Goal: Task Accomplishment & Management: Complete application form

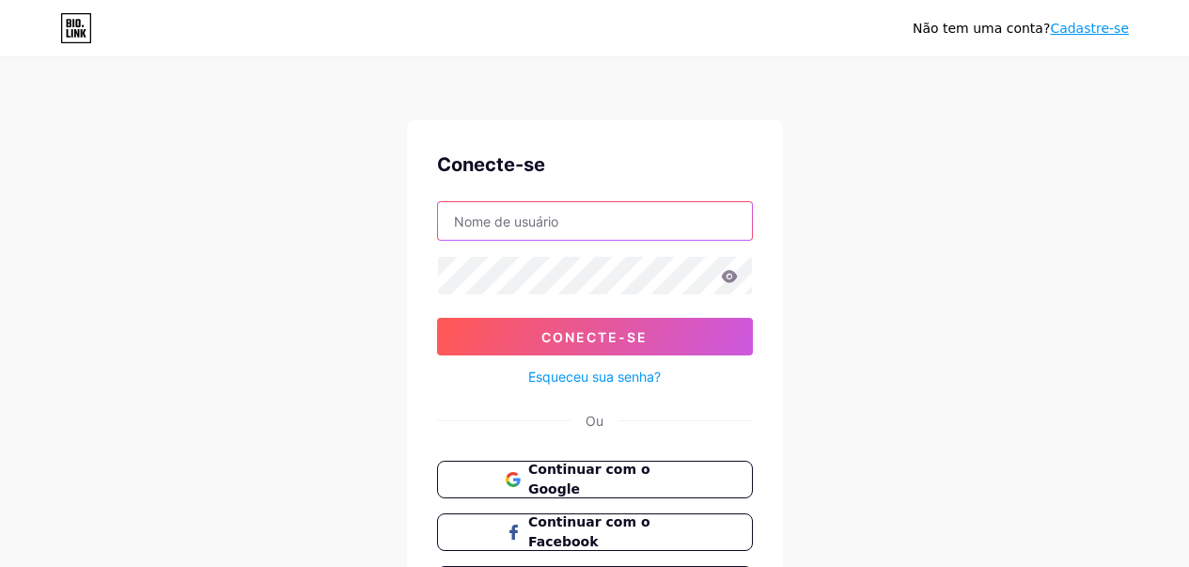
click at [648, 222] on input "text" at bounding box center [595, 221] width 314 height 38
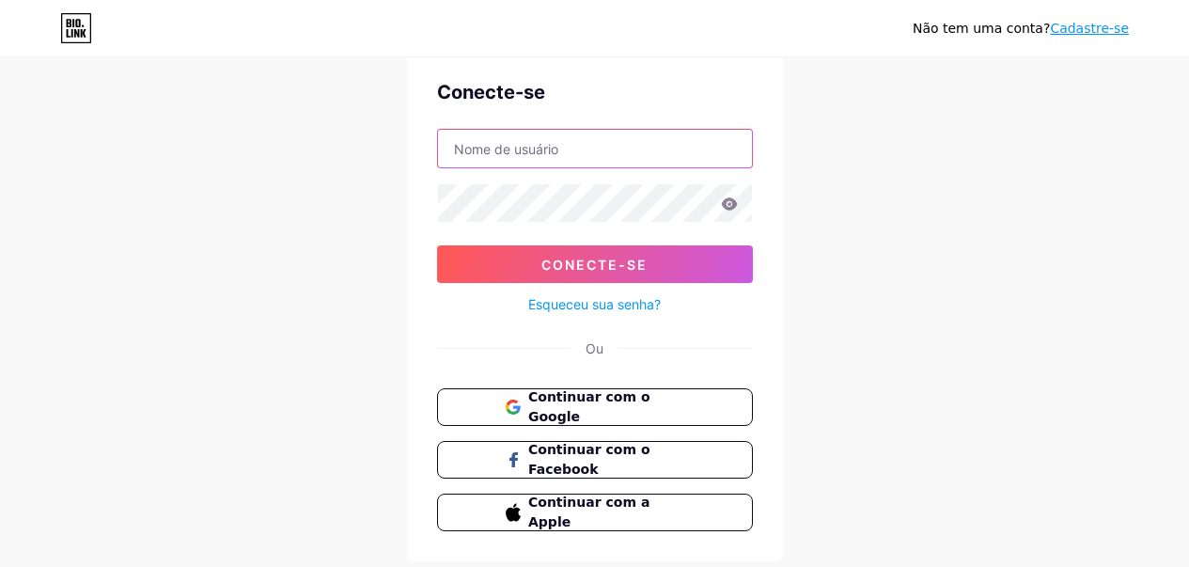
scroll to position [94, 0]
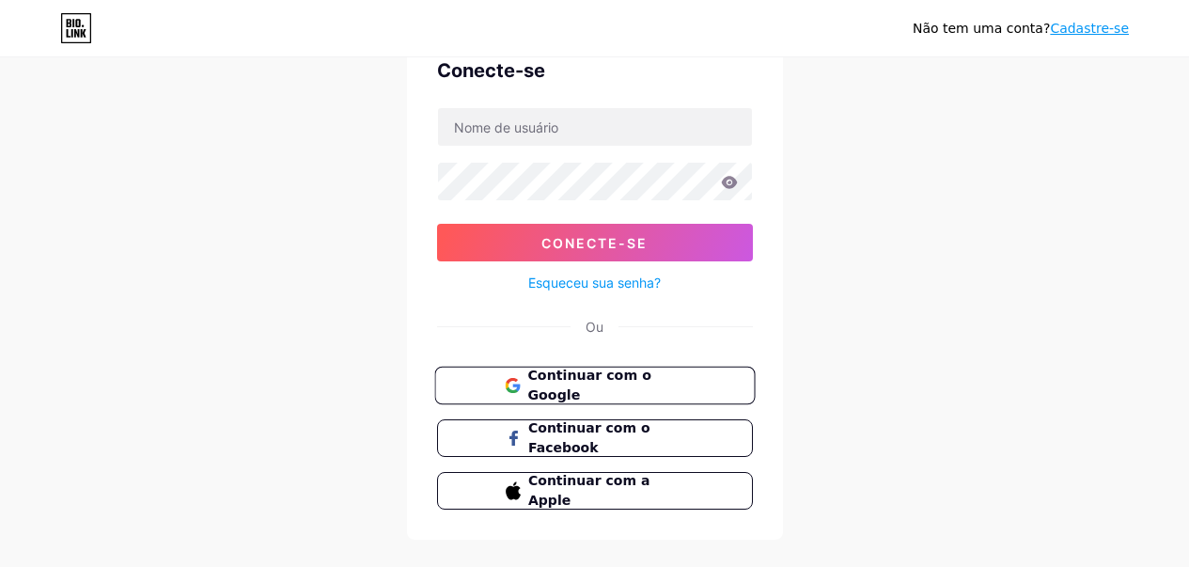
click at [513, 390] on icon at bounding box center [511, 390] width 12 height 7
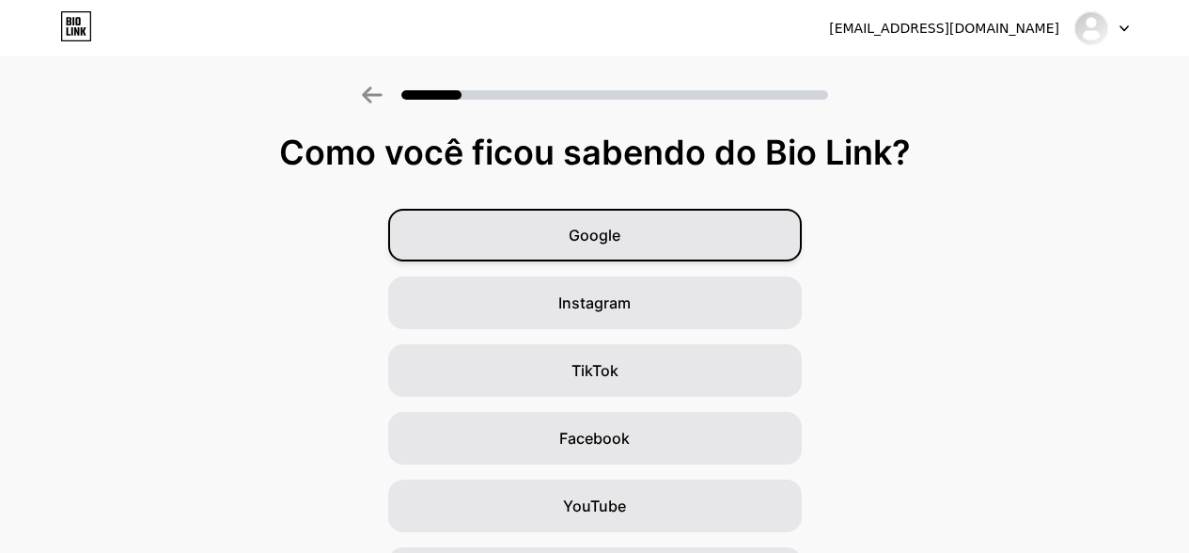
click at [654, 239] on div "Google" at bounding box center [595, 235] width 414 height 53
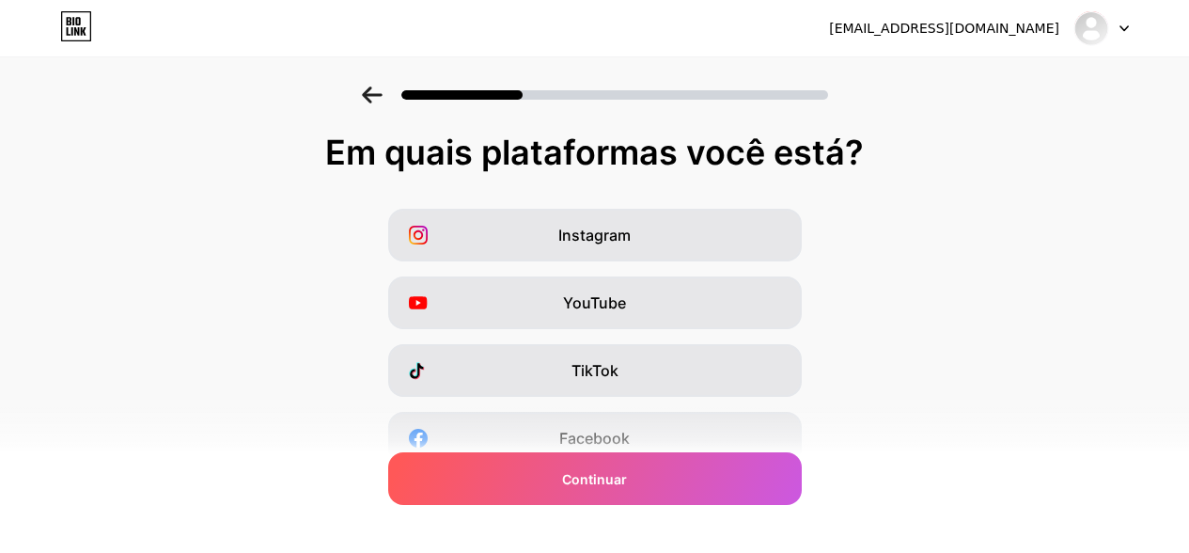
click at [654, 239] on div "Instagram" at bounding box center [595, 235] width 414 height 53
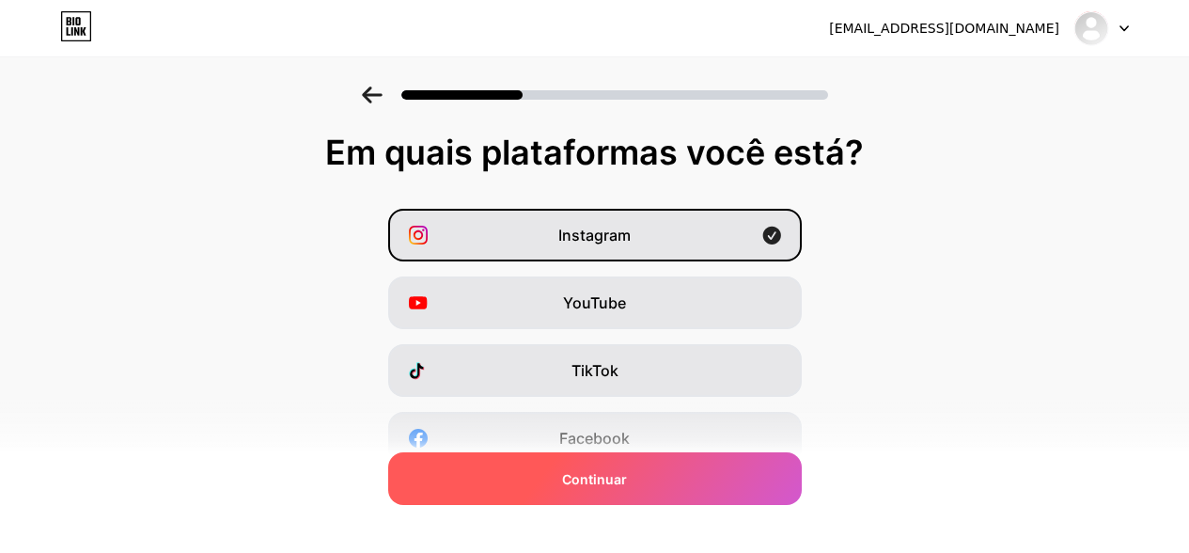
click at [623, 471] on font "Continuar" at bounding box center [594, 479] width 65 height 16
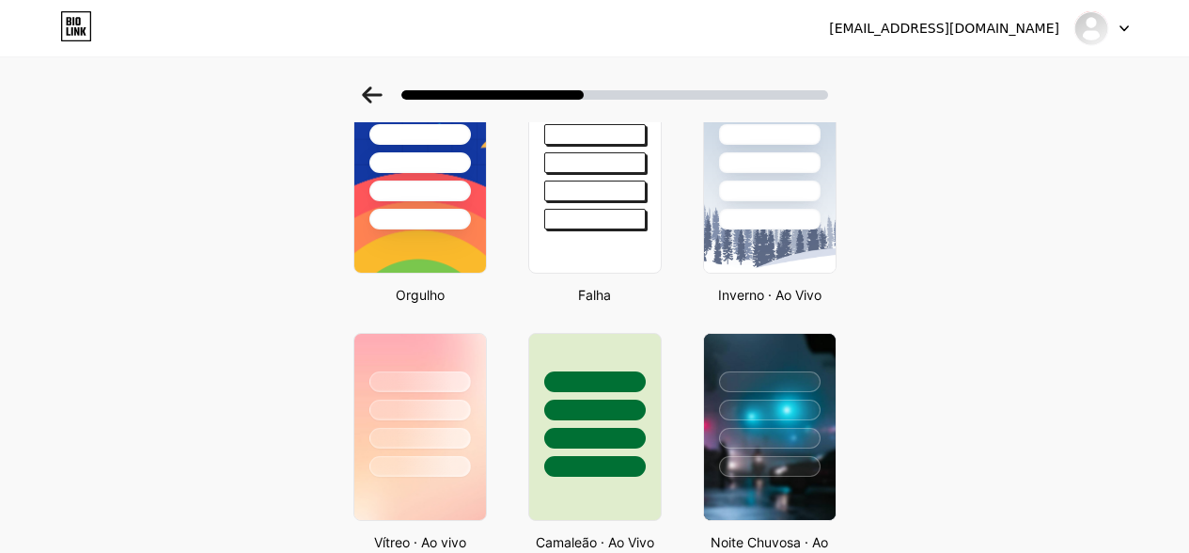
scroll to position [470, 0]
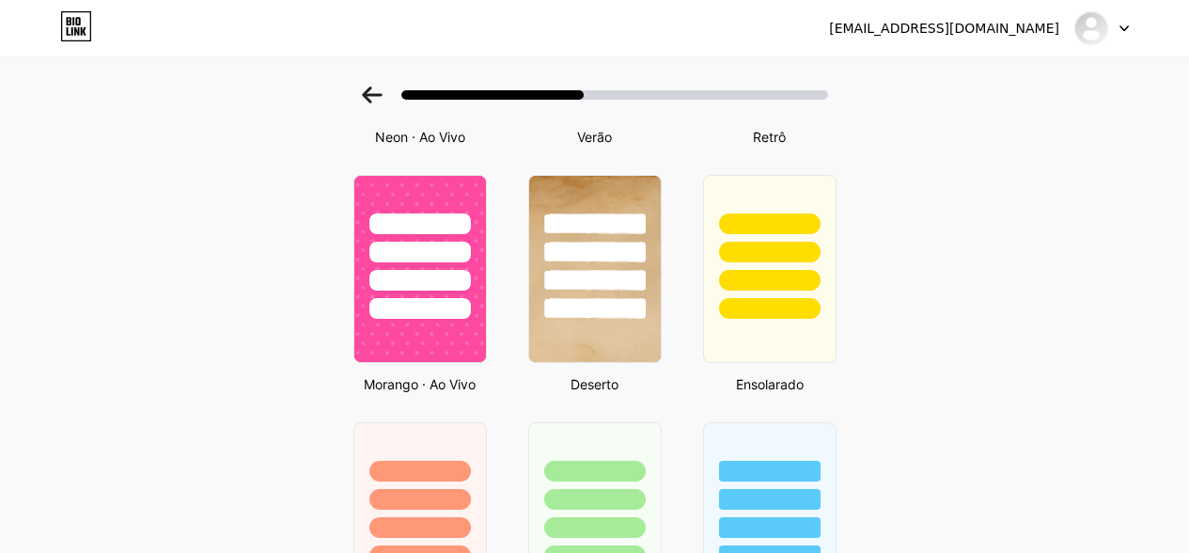
scroll to position [1330, 0]
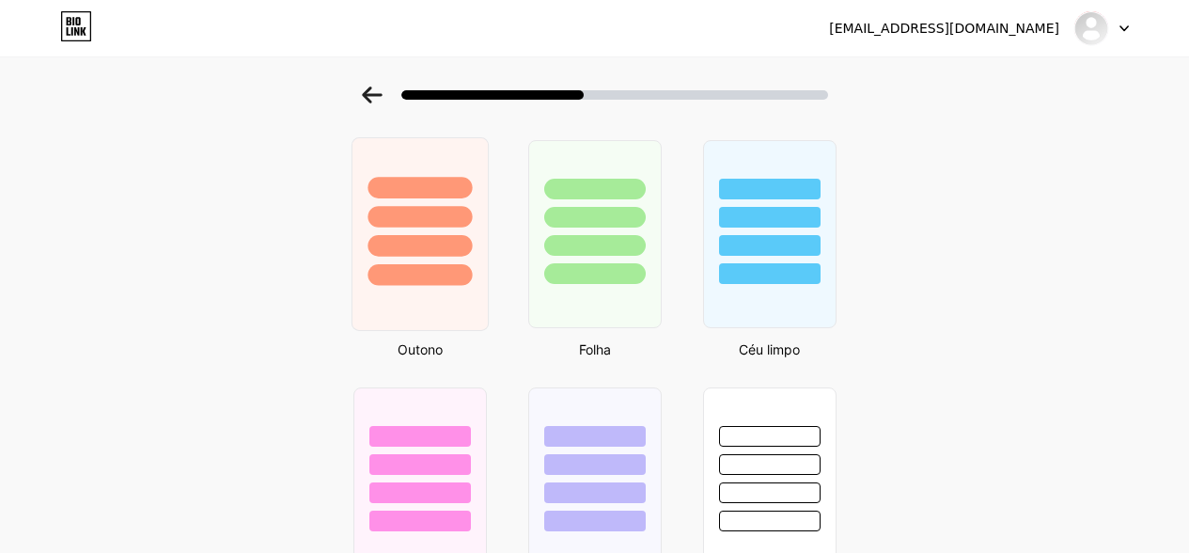
click at [450, 237] on div at bounding box center [420, 246] width 104 height 22
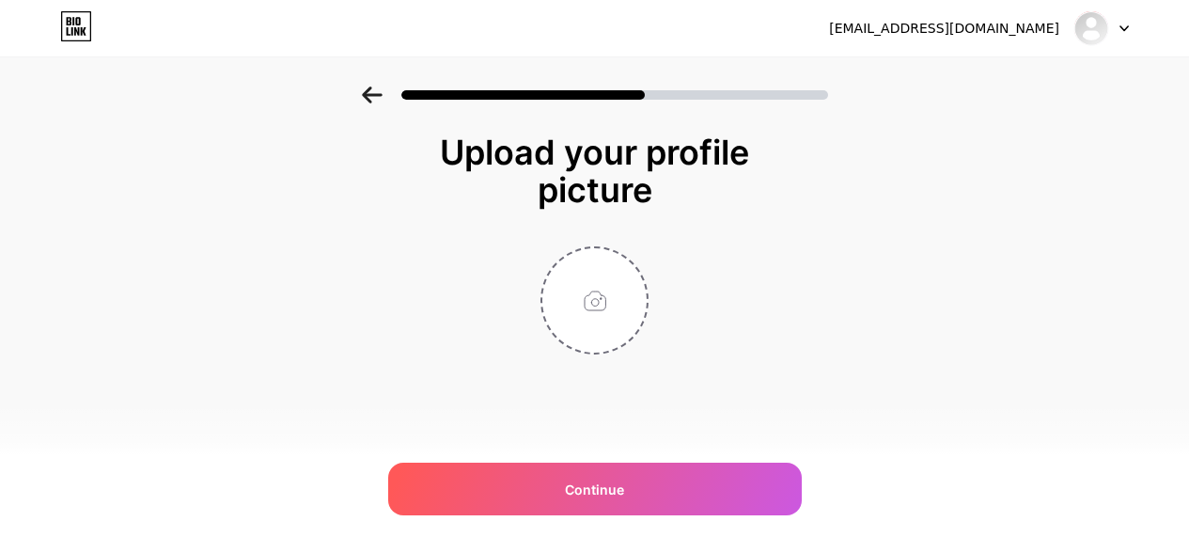
scroll to position [0, 0]
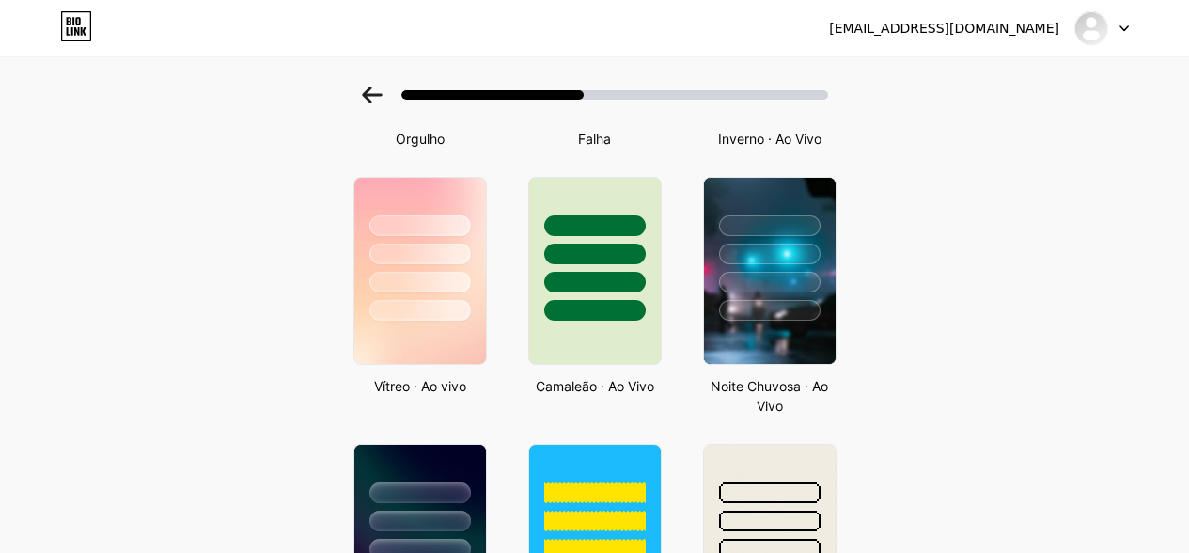
scroll to position [564, 0]
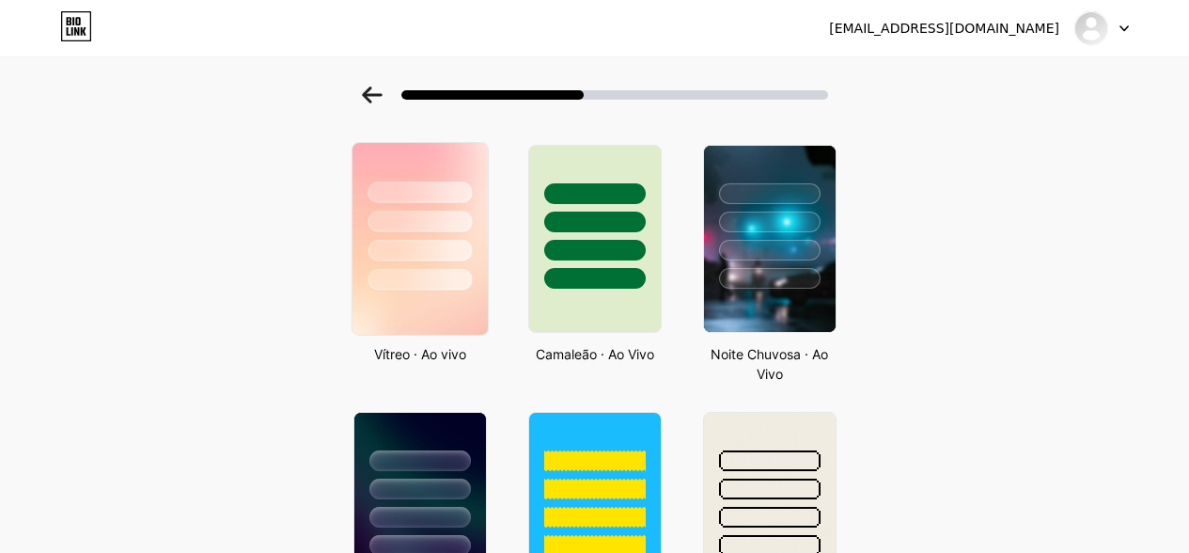
click at [386, 269] on div at bounding box center [420, 280] width 104 height 22
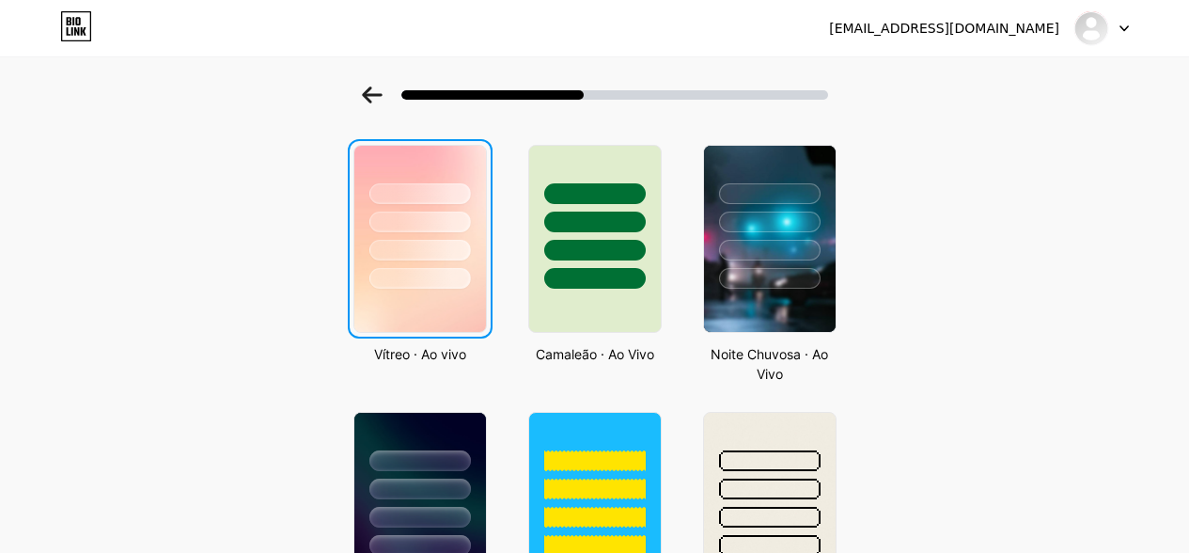
scroll to position [0, 0]
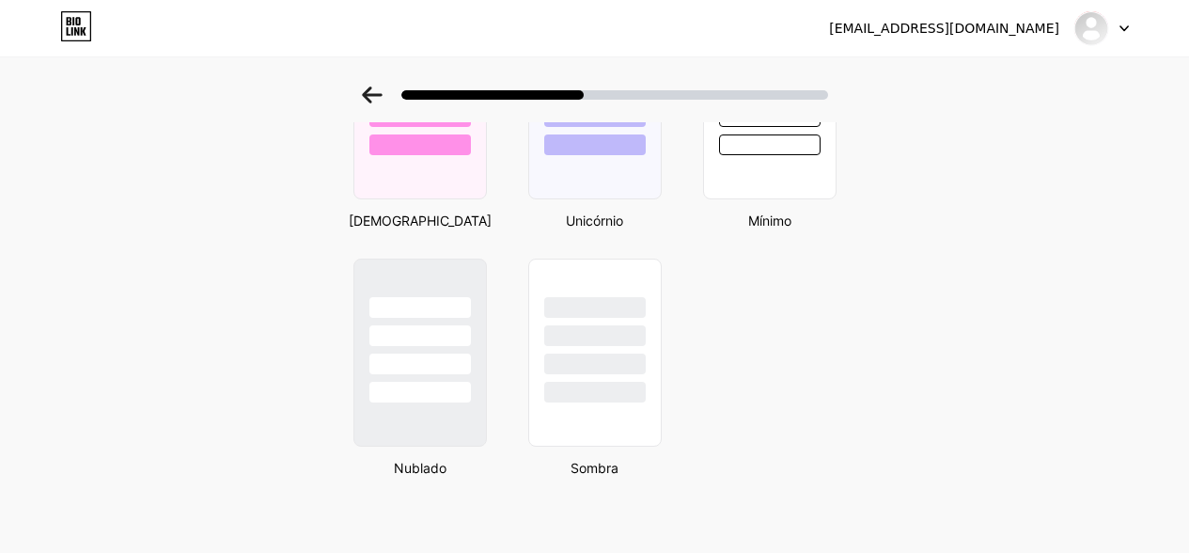
scroll to position [1236, 0]
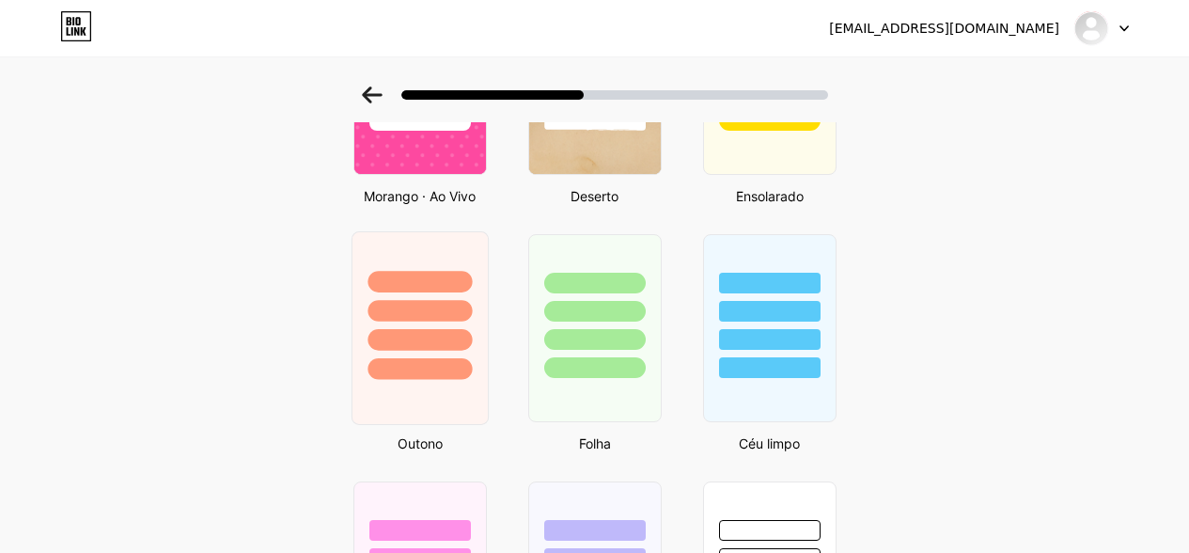
click at [416, 254] on div at bounding box center [419, 306] width 135 height 148
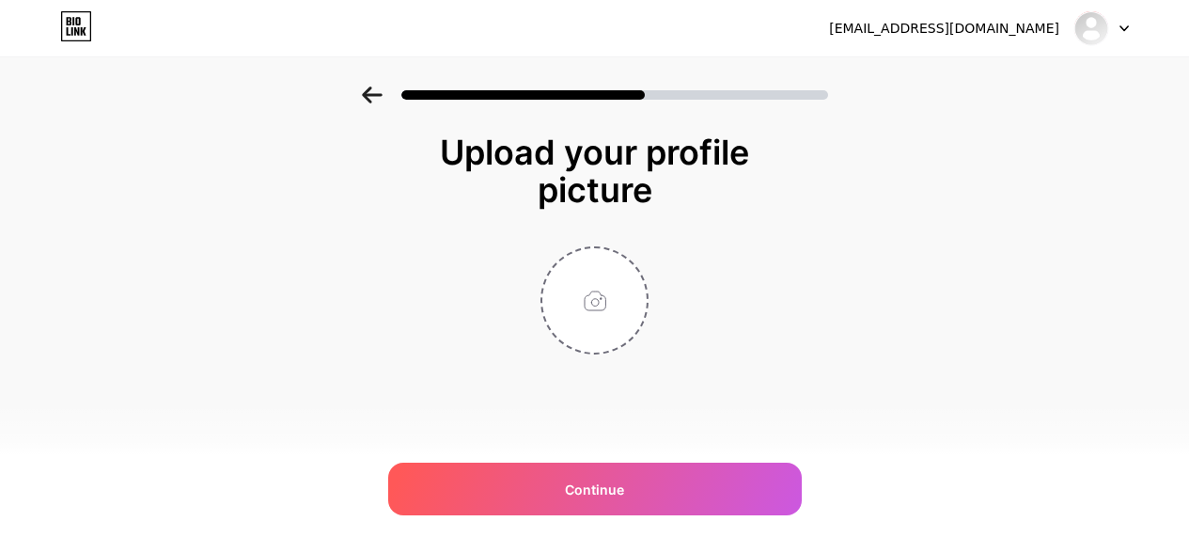
scroll to position [0, 0]
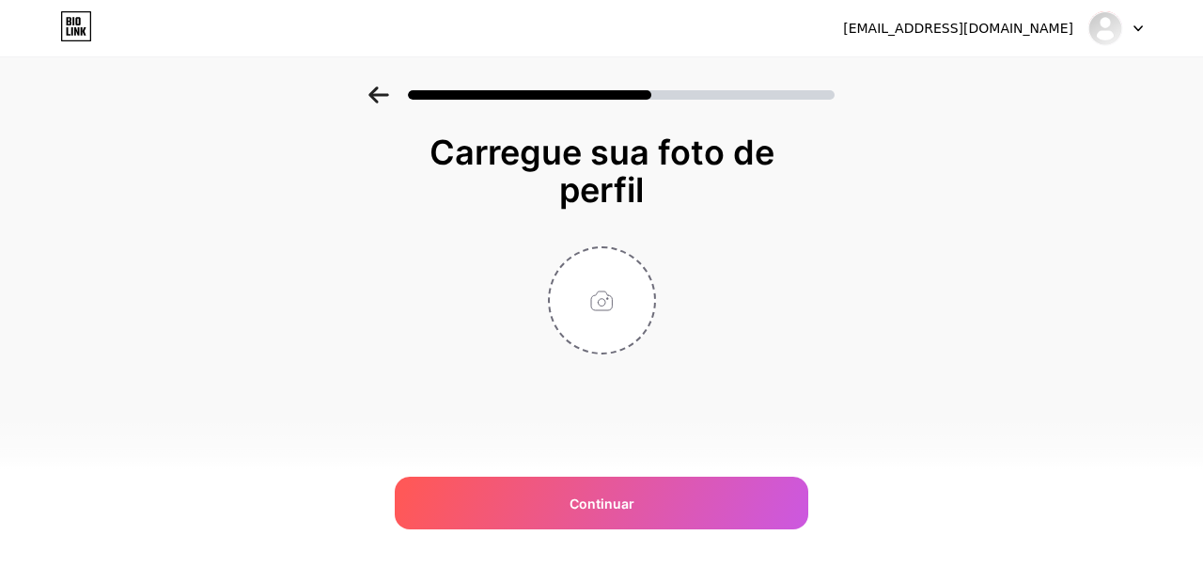
type input "C:\fakepath\pexels-olly-3781520.jpg"
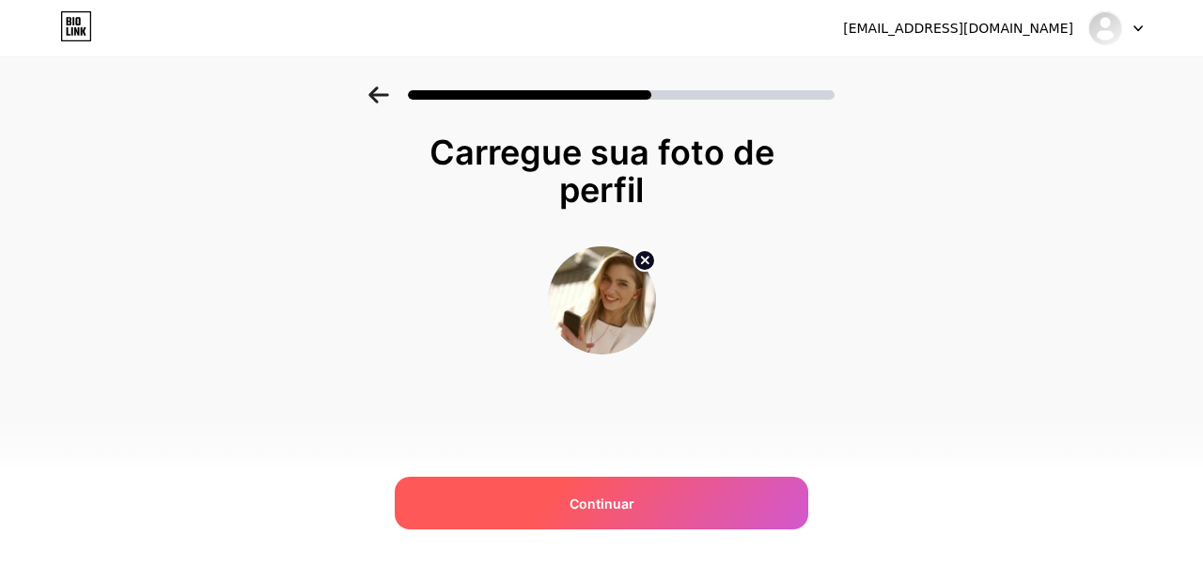
click at [611, 512] on span "Continuar" at bounding box center [602, 504] width 65 height 20
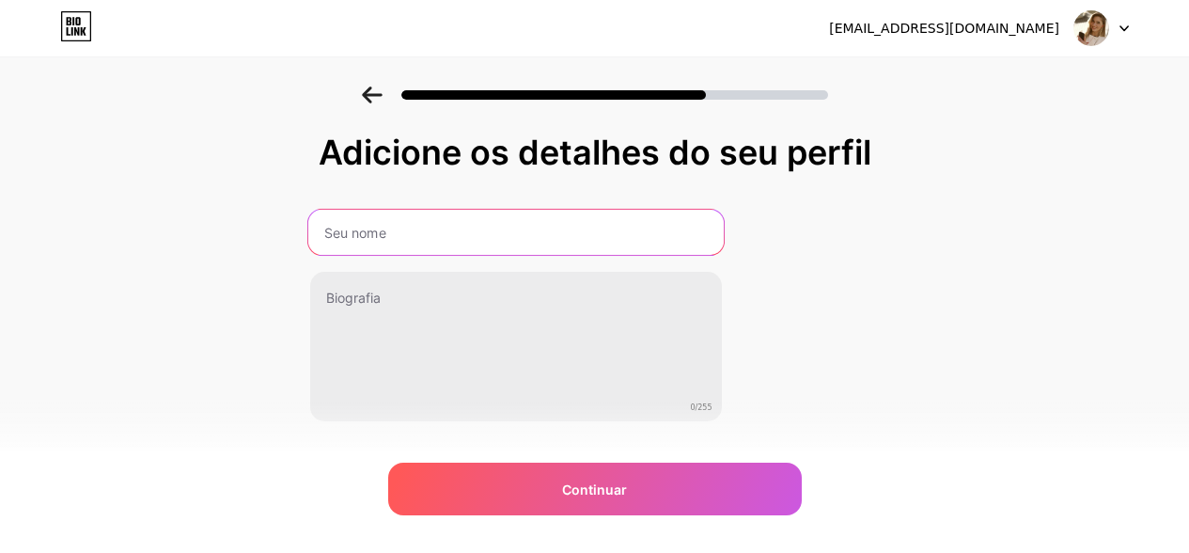
click at [452, 212] on input "text" at bounding box center [515, 232] width 416 height 45
click at [447, 234] on input "text" at bounding box center [515, 232] width 416 height 45
paste input "achadinhosdabruninhal"
type input "achadinhosdabruninhal"
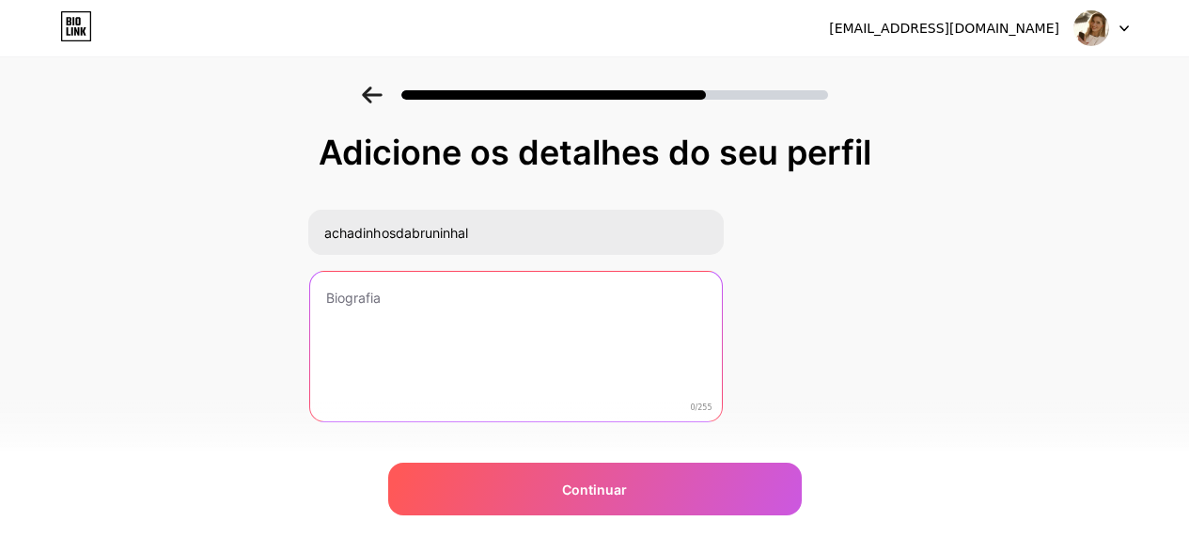
click at [466, 337] on textarea at bounding box center [516, 347] width 412 height 151
paste textarea "✨ Afiliada Top | Especialista em Start Digital & PVV 🧭 Clique no link e veja o …"
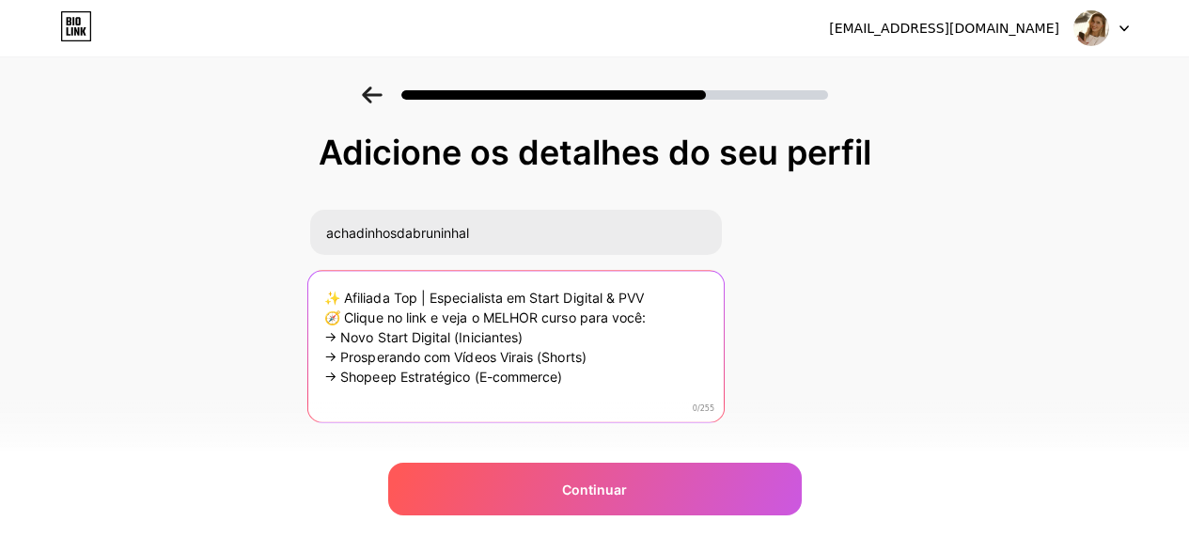
drag, startPoint x: 605, startPoint y: 389, endPoint x: 165, endPoint y: 253, distance: 461.5
click at [165, 254] on div "Adicione os detalhes do seu perfil achadinhosdabruninhal ✨ Afiliada Top | Espec…" at bounding box center [594, 301] width 1189 height 430
paste textarea "💡 Te ajudo a pagar suas contas usando o celular! Tudo que eu testei e FUNCIONOU…"
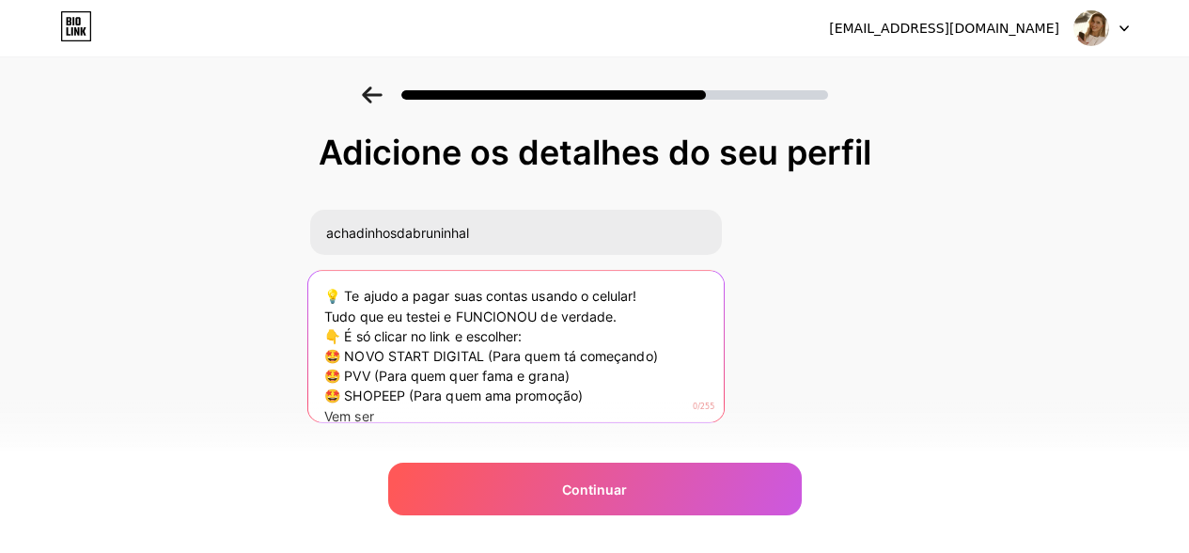
drag, startPoint x: 557, startPoint y: 333, endPoint x: 293, endPoint y: 327, distance: 263.3
click at [293, 327] on div "Adicione os detalhes do seu perfil achadinhosdabruninhal 💡 Te ajudo a pagar sua…" at bounding box center [594, 301] width 1189 height 430
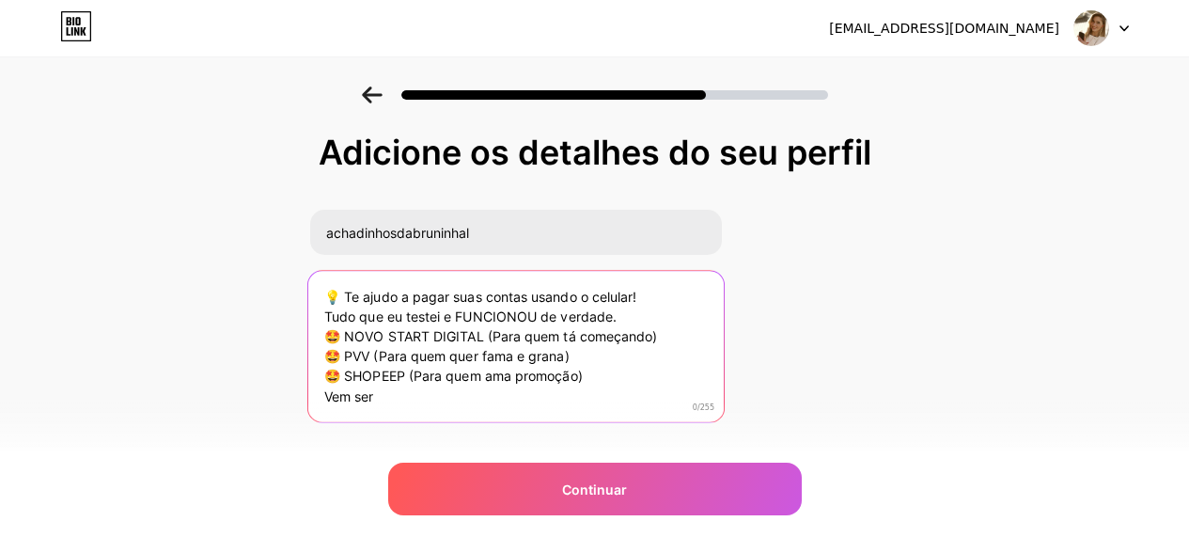
drag, startPoint x: 488, startPoint y: 354, endPoint x: 572, endPoint y: 354, distance: 83.7
click at [572, 354] on textarea "💡 Te ajudo a pagar suas contas usando o celular! Tudo que eu testei e FUNCIONOU…" at bounding box center [515, 346] width 416 height 153
click at [406, 368] on textarea "💡 Te ajudo a pagar suas contas usando o celular! Tudo que eu testei e FUNCIONOU…" at bounding box center [515, 346] width 416 height 153
click at [414, 377] on textarea "💡 Te ajudo a pagar suas contas usando o celular! Tudo que eu testei e FUNCIONOU…" at bounding box center [515, 346] width 416 height 153
drag, startPoint x: 507, startPoint y: 378, endPoint x: 668, endPoint y: 378, distance: 161.7
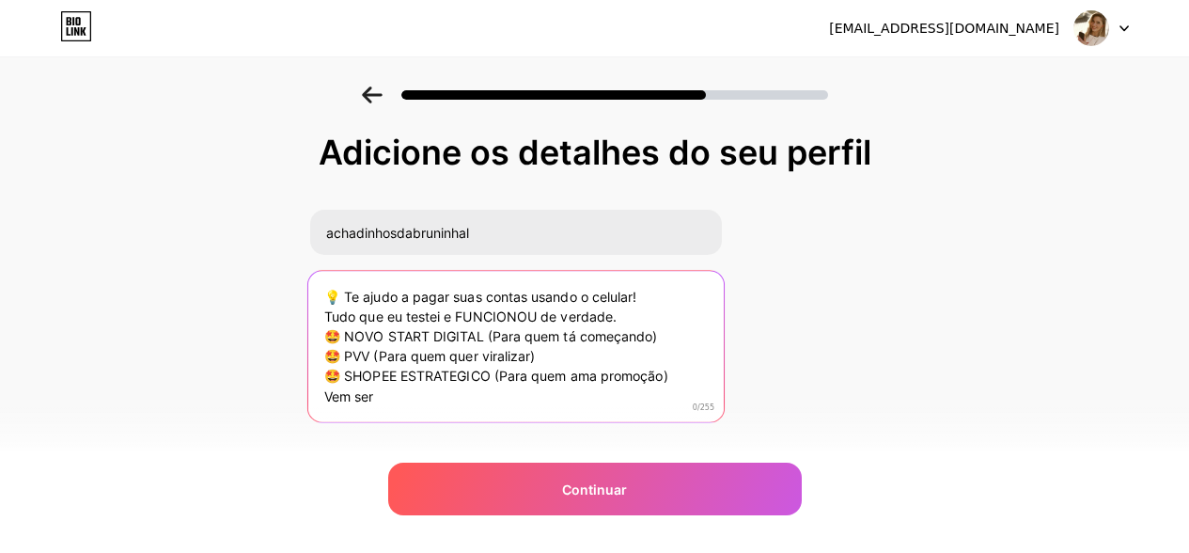
click at [668, 378] on textarea "💡 Te ajudo a pagar suas contas usando o celular! Tudo que eu testei e FUNCIONOU…" at bounding box center [515, 346] width 416 height 153
paste textarea "Lucrar com E-commerce"
click at [403, 395] on textarea "💡 Te ajudo a pagar suas contas usando o celular! Tudo que eu testei e FUNCIONOU…" at bounding box center [515, 346] width 416 height 153
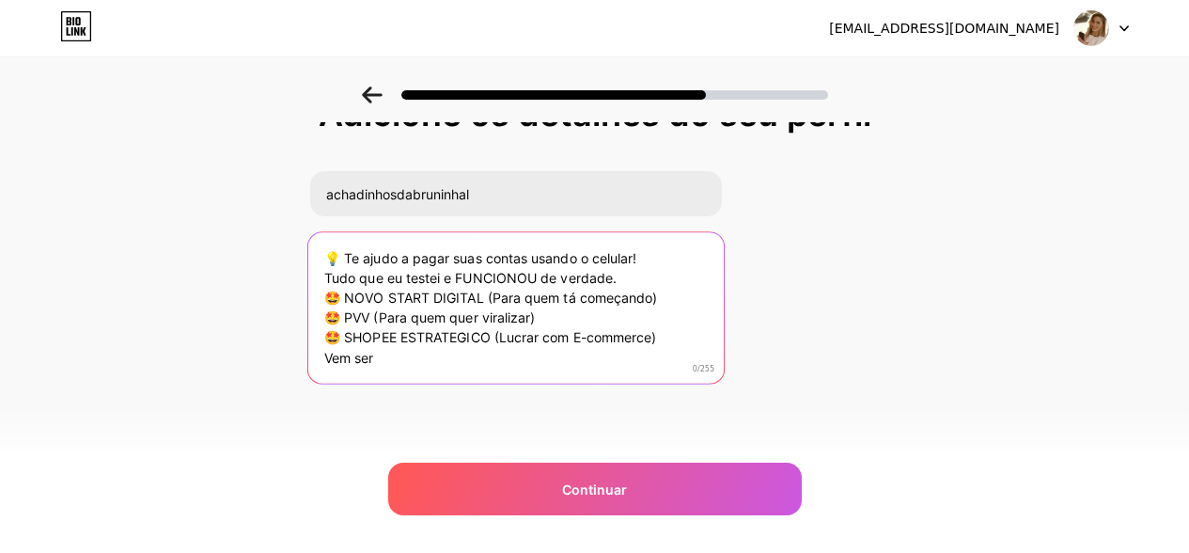
drag, startPoint x: 434, startPoint y: 353, endPoint x: 27, endPoint y: 356, distance: 407.1
click at [27, 356] on div "Adicione os detalhes do seu perfil achadinhosdabruninhal 💡 Te ajudo a pagar sua…" at bounding box center [594, 263] width 1189 height 430
click at [526, 321] on textarea "💡 Te ajudo a pagar suas contas usando o celular! Tudo que eu testei e FUNCIONOU…" at bounding box center [515, 307] width 416 height 153
drag, startPoint x: 526, startPoint y: 321, endPoint x: 419, endPoint y: 367, distance: 115.8
click at [419, 367] on textarea "💡 Te ajudo a pagar suas contas usando o celular! Tudo que eu testei e FUNCIONOU…" at bounding box center [515, 307] width 416 height 153
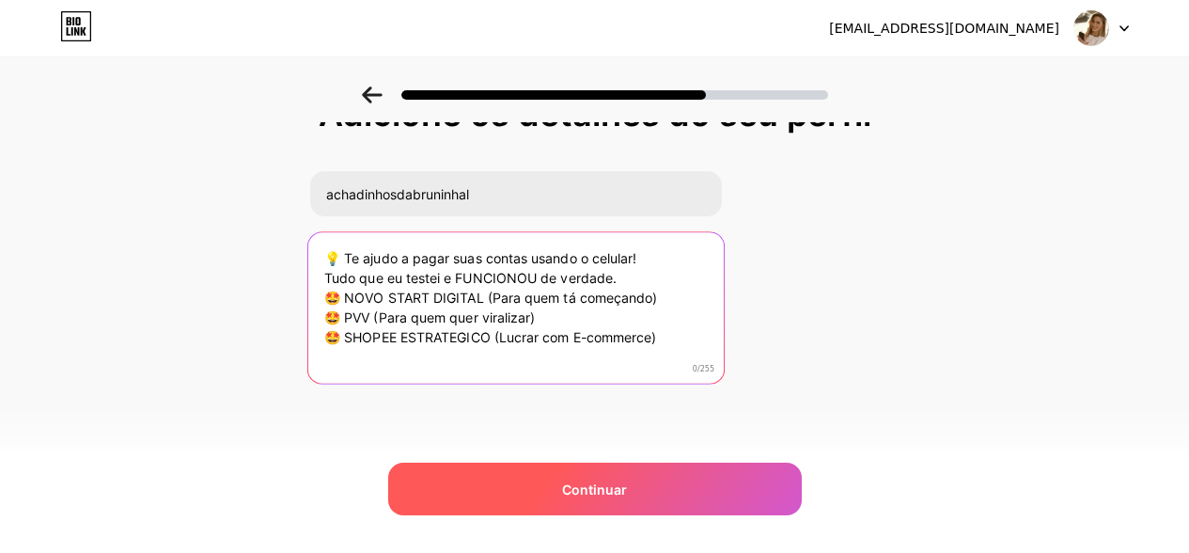
type textarea "💡 Te ajudo a pagar suas contas usando o celular! Tudo que eu testei e FUNCIONOU…"
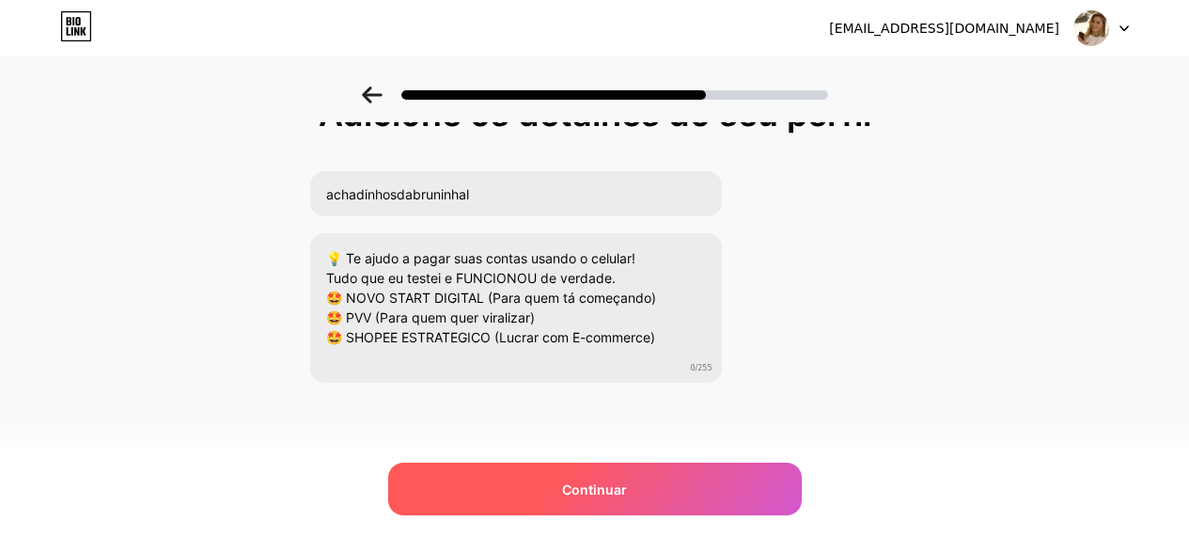
click at [609, 486] on font "Continuar" at bounding box center [594, 489] width 65 height 16
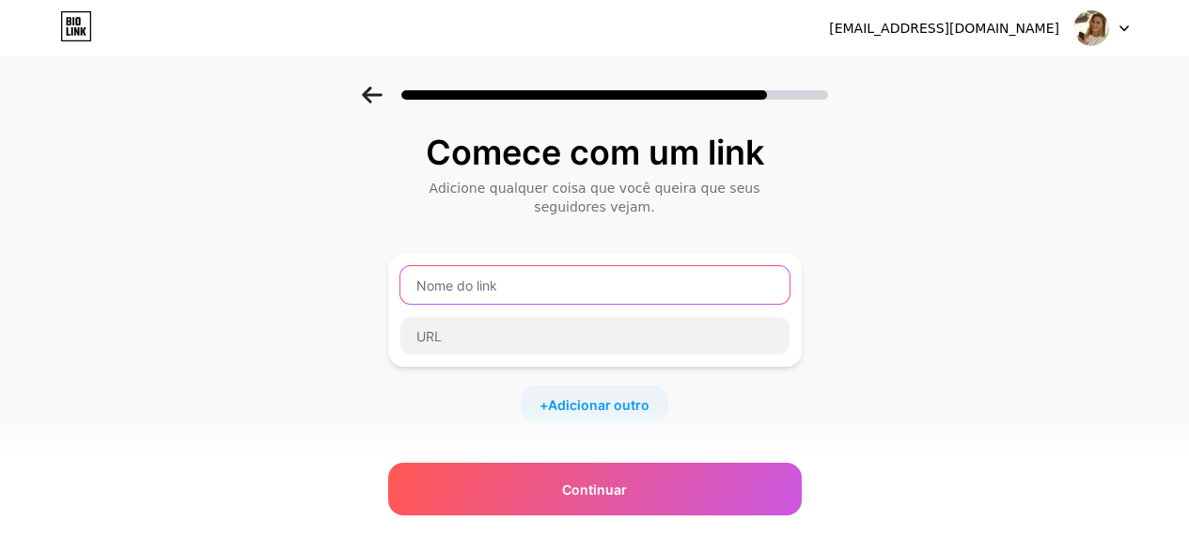
click at [486, 287] on input "text" at bounding box center [594, 285] width 389 height 38
paste input "[URL][DOMAIN_NAME]"
type input "[URL][DOMAIN_NAME]"
drag, startPoint x: 714, startPoint y: 289, endPoint x: 148, endPoint y: 246, distance: 568.5
click at [148, 246] on div "Comece com um link Adicione qualquer coisa que você queira que seus seguidores …" at bounding box center [594, 426] width 1189 height 680
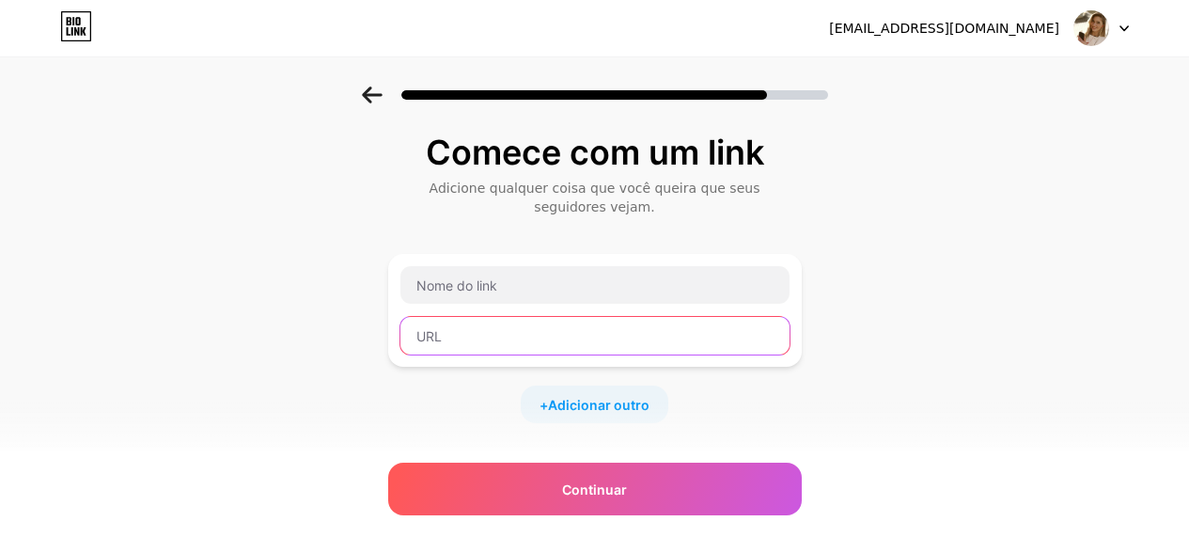
click at [489, 337] on input "text" at bounding box center [594, 336] width 389 height 38
paste input "[URL][DOMAIN_NAME]"
type input "[URL][DOMAIN_NAME]"
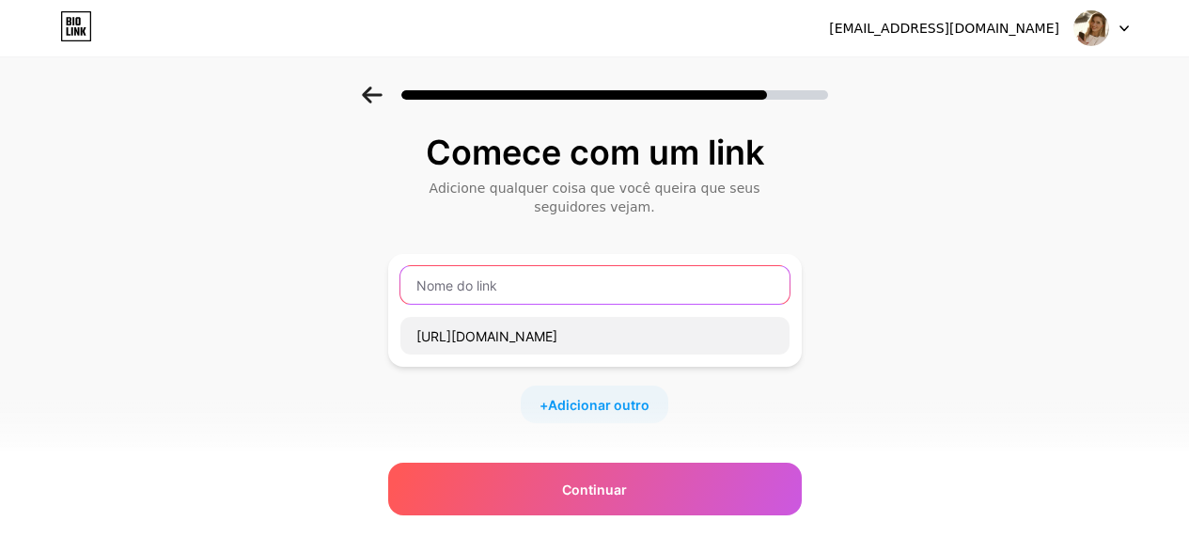
click at [557, 275] on input "text" at bounding box center [594, 285] width 389 height 38
paste input "NOVO START"
type input "NOVO START"
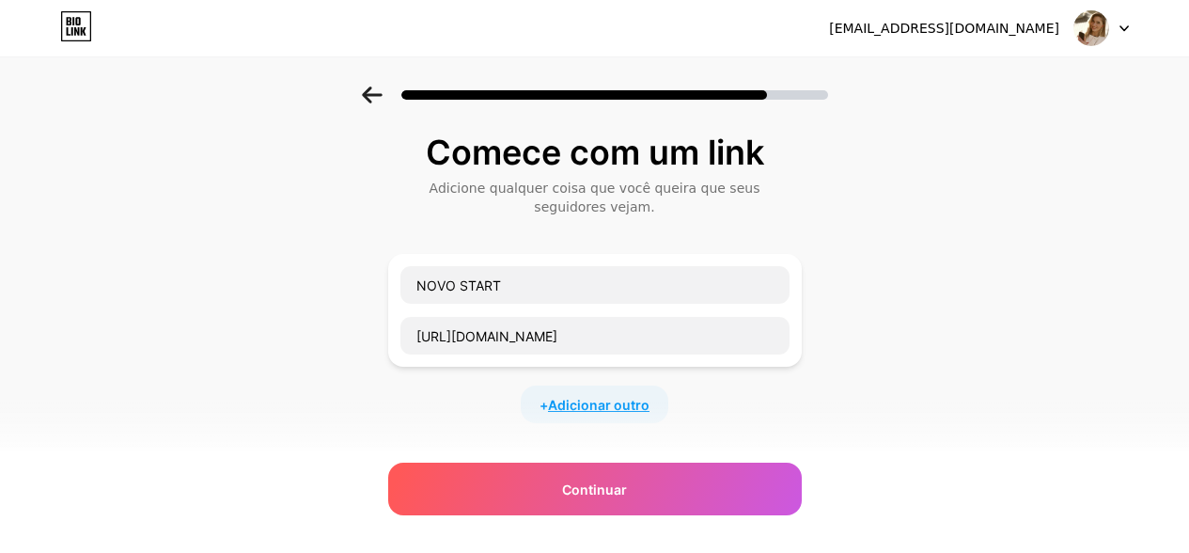
click at [623, 397] on font "Adicionar outro" at bounding box center [599, 405] width 102 height 16
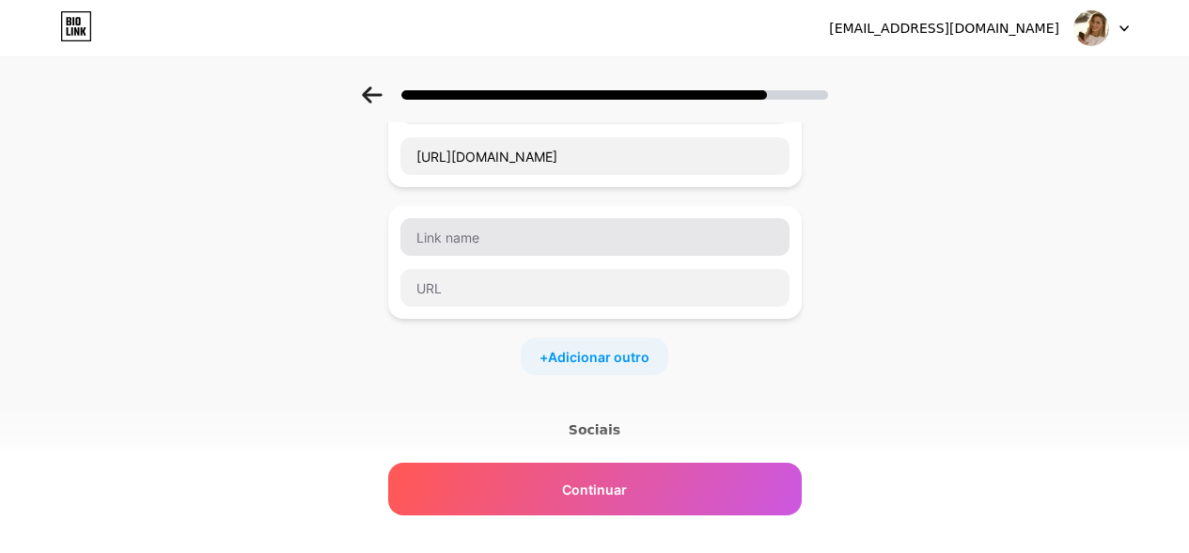
scroll to position [188, 0]
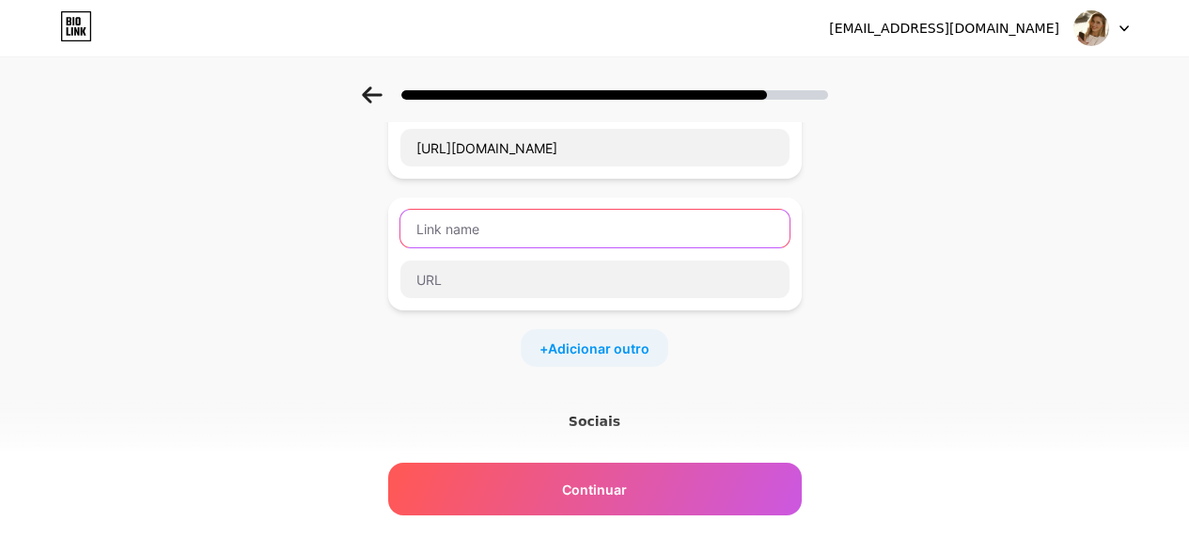
click at [513, 219] on input "text" at bounding box center [594, 229] width 389 height 38
paste input "PVV - Prosperando com Vídeos Virais"
type input "PVV - Prosperando com Vídeos Virais"
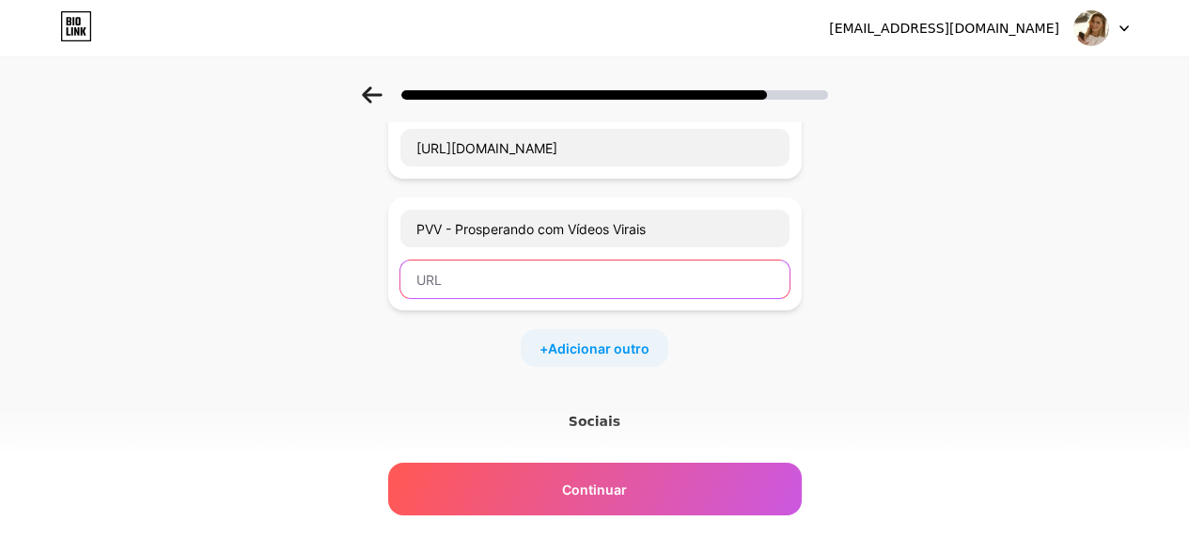
click at [501, 260] on input "text" at bounding box center [594, 279] width 389 height 38
paste input "[URL][DOMAIN_NAME]"
type input "[URL][DOMAIN_NAME]"
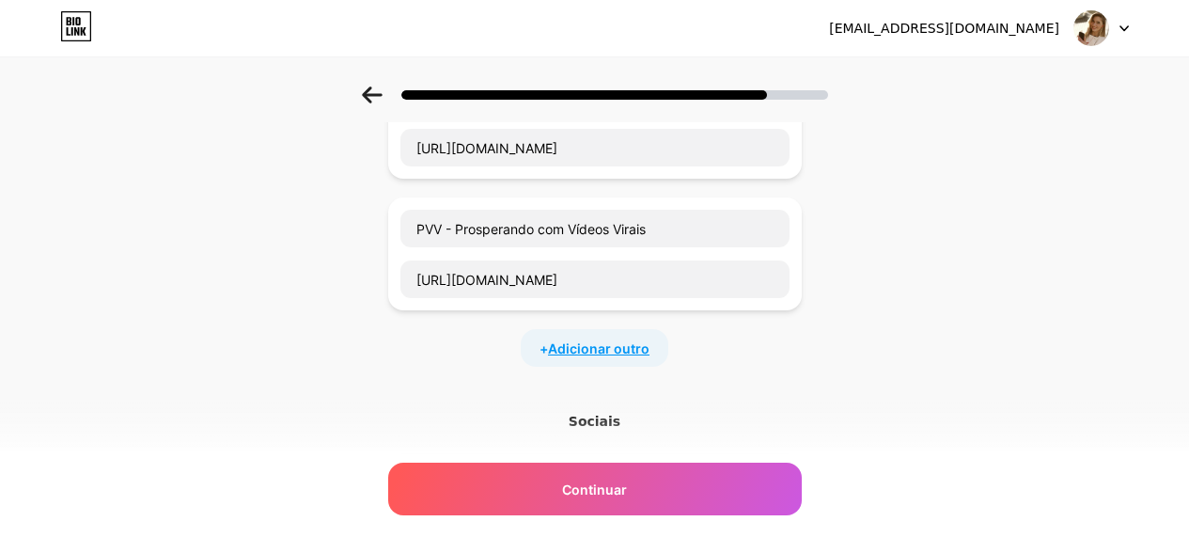
click at [588, 341] on font "Adicionar outro" at bounding box center [599, 348] width 102 height 16
click at [503, 357] on input "text" at bounding box center [594, 360] width 389 height 38
paste input "SHOPEE ESTRATEGICO"
type input "SHOPEE ESTRATEGICO"
click at [573, 424] on input "text" at bounding box center [594, 411] width 389 height 38
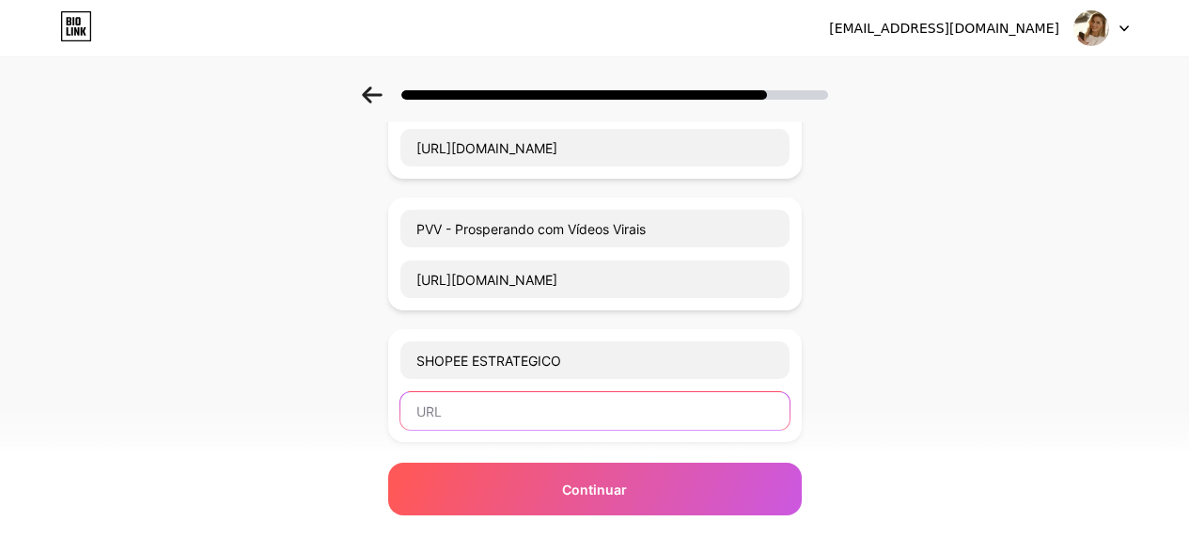
paste input "[URL][DOMAIN_NAME]"
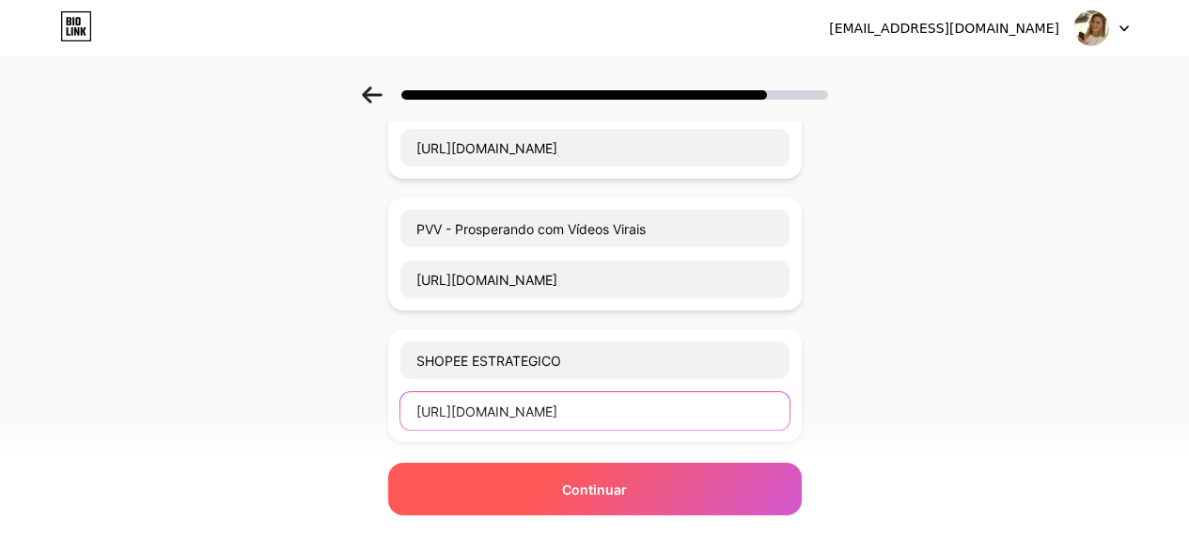
type input "[URL][DOMAIN_NAME]"
click at [589, 487] on font "Continuar" at bounding box center [594, 489] width 65 height 16
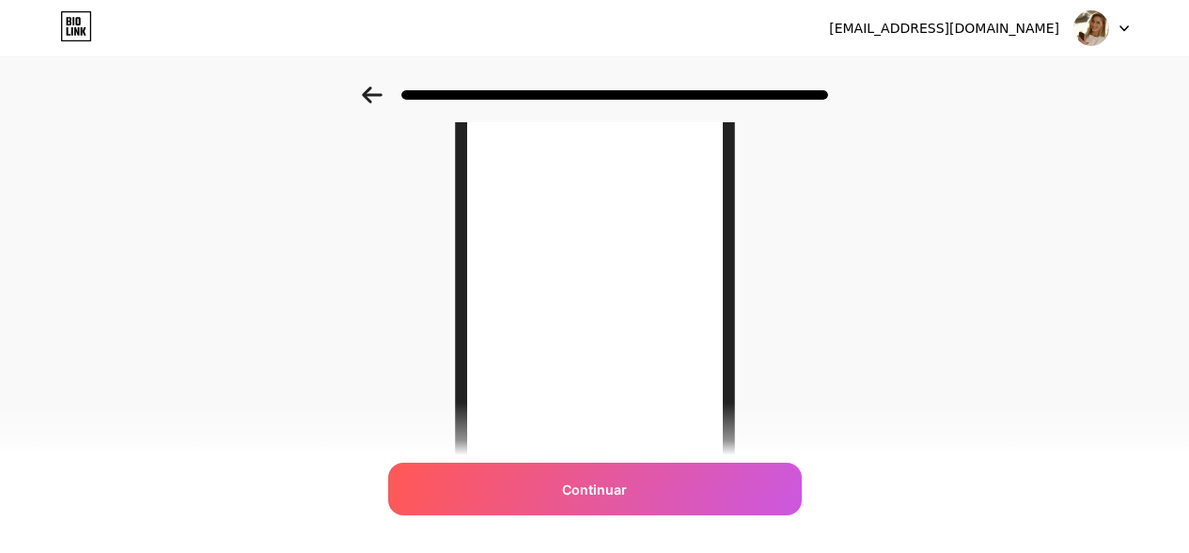
scroll to position [0, 0]
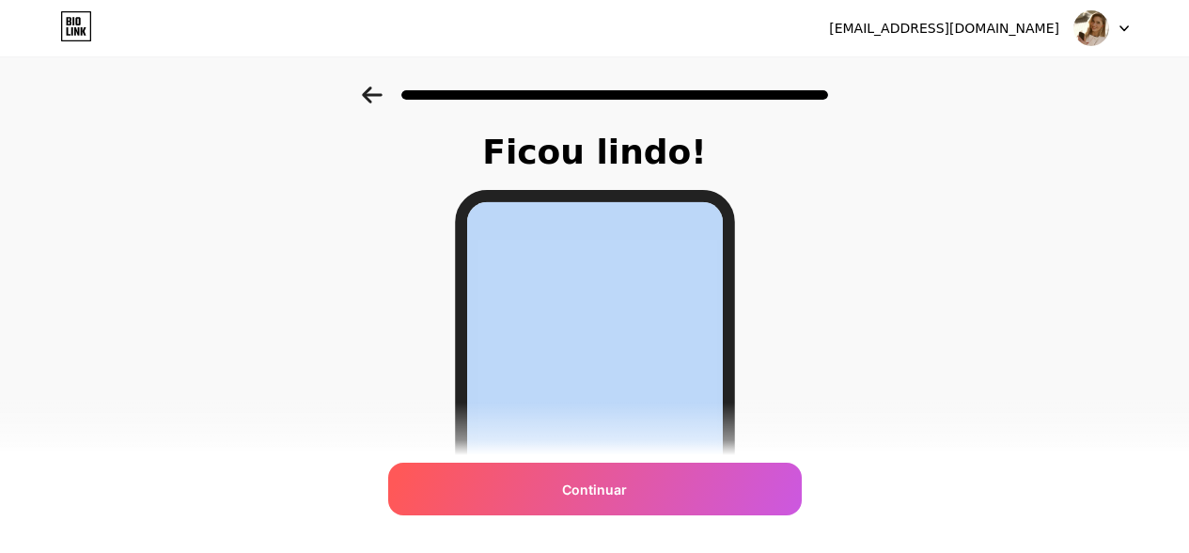
drag, startPoint x: 565, startPoint y: 492, endPoint x: 919, endPoint y: 435, distance: 358.9
click at [919, 435] on div "Ficou lindo! Continuar" at bounding box center [594, 477] width 1189 height 783
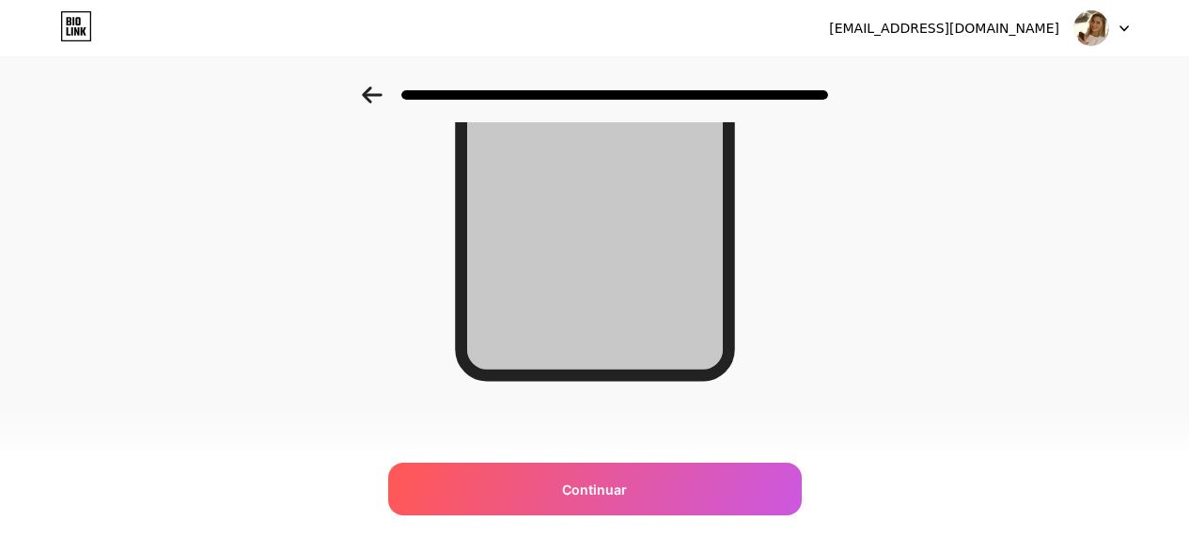
scroll to position [392, 0]
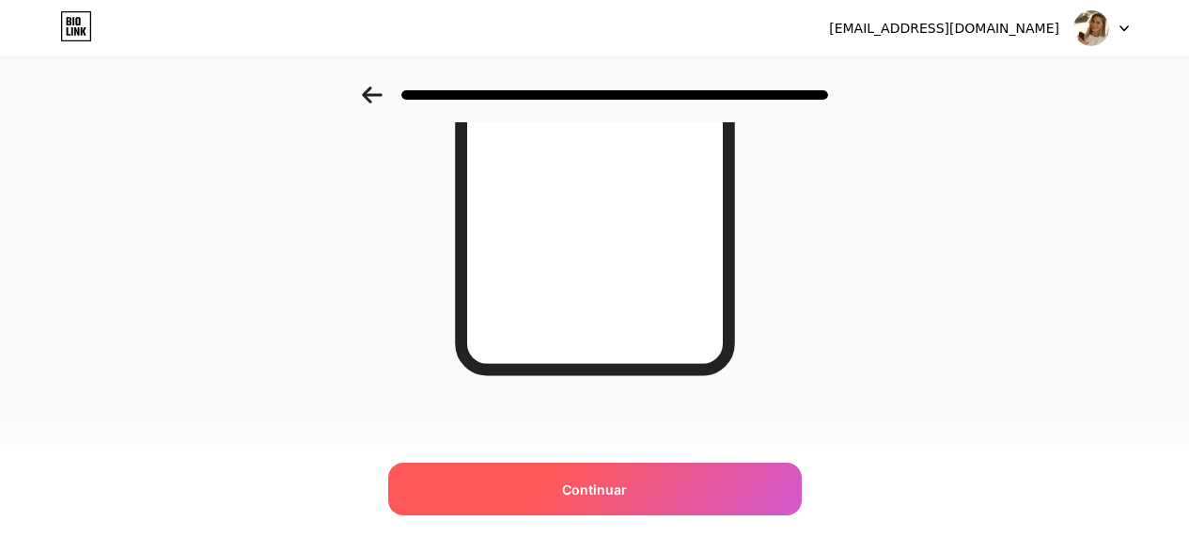
click at [610, 494] on font "Continuar" at bounding box center [594, 489] width 65 height 16
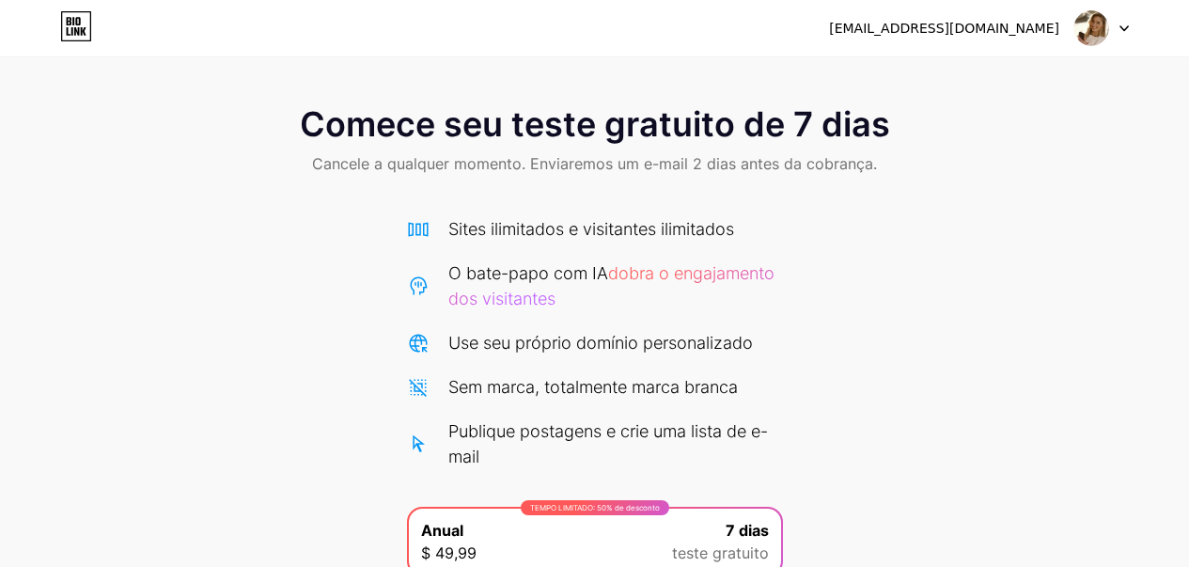
click at [1125, 27] on icon at bounding box center [1124, 28] width 9 height 7
click at [921, 80] on font "Sair" at bounding box center [926, 77] width 25 height 16
